Goal: Complete application form

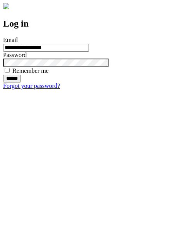
type input "**********"
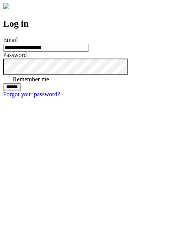
click at [21, 91] on input "******" at bounding box center [12, 87] width 18 height 8
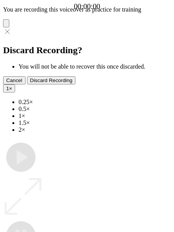
type input "**********"
